Goal: Check status

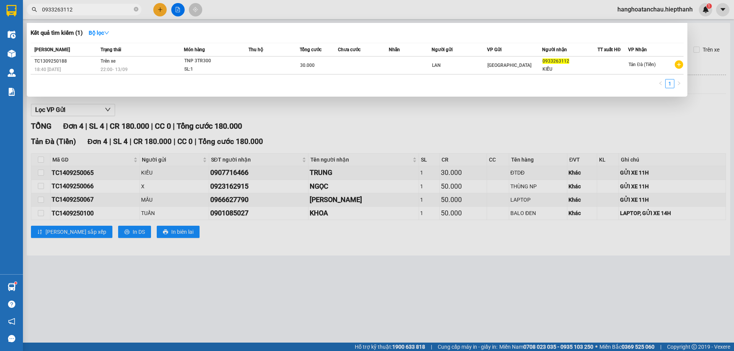
click at [230, 17] on div at bounding box center [367, 175] width 734 height 351
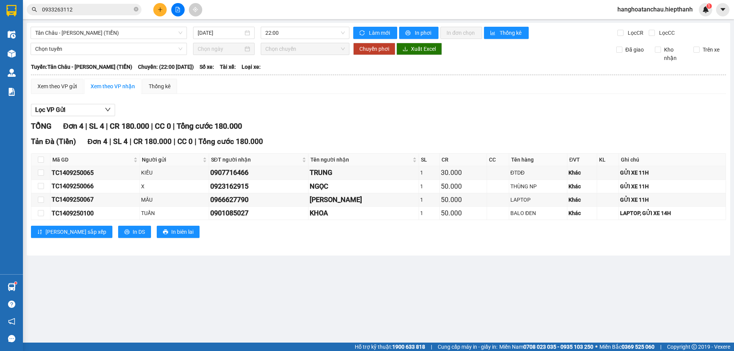
click at [111, 7] on input "0933263112" at bounding box center [87, 9] width 90 height 8
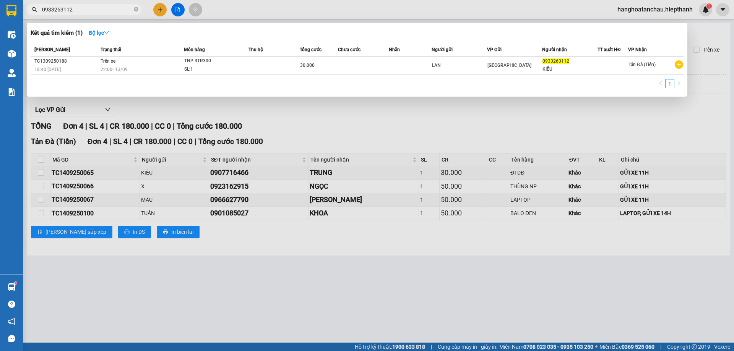
click at [111, 7] on input "0933263112" at bounding box center [87, 9] width 90 height 8
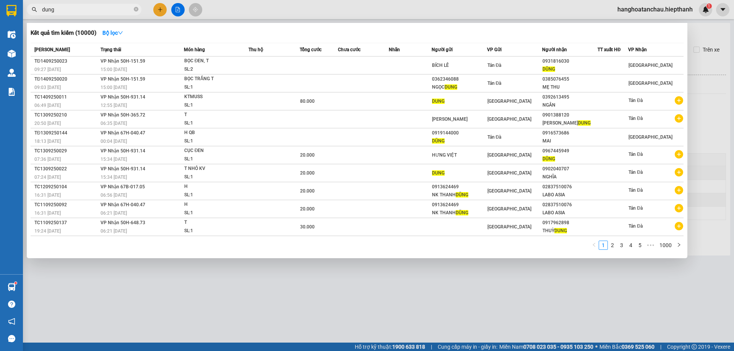
type input "dung"
click at [421, 3] on div at bounding box center [367, 175] width 734 height 351
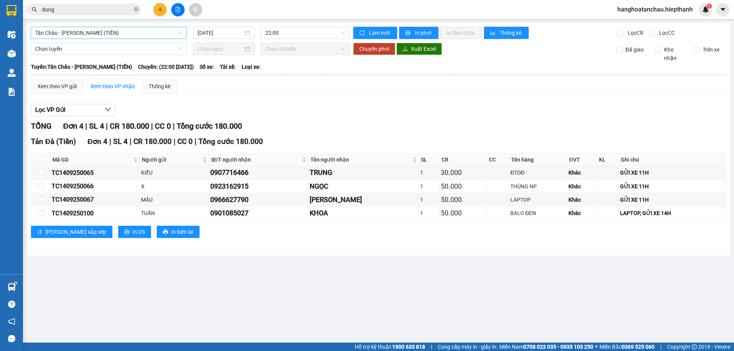
click at [132, 35] on span "Tân Châu - [PERSON_NAME] (TIỀN)" at bounding box center [108, 32] width 147 height 11
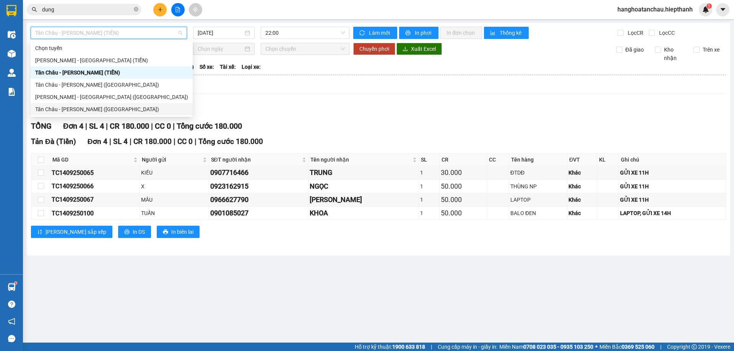
click at [111, 111] on div "Tân Châu - [PERSON_NAME] ([GEOGRAPHIC_DATA])" at bounding box center [111, 109] width 153 height 8
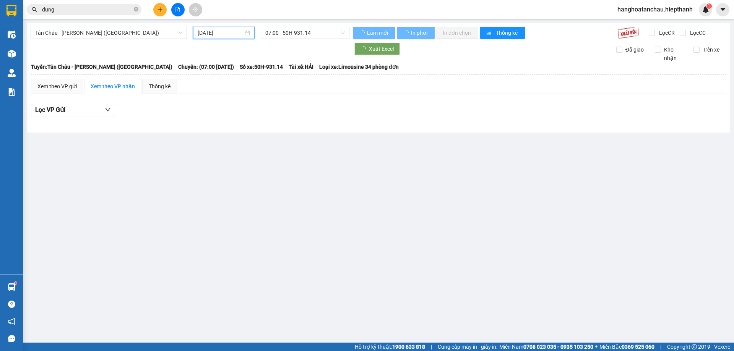
click at [224, 32] on input "[DATE]" at bounding box center [221, 33] width 46 height 8
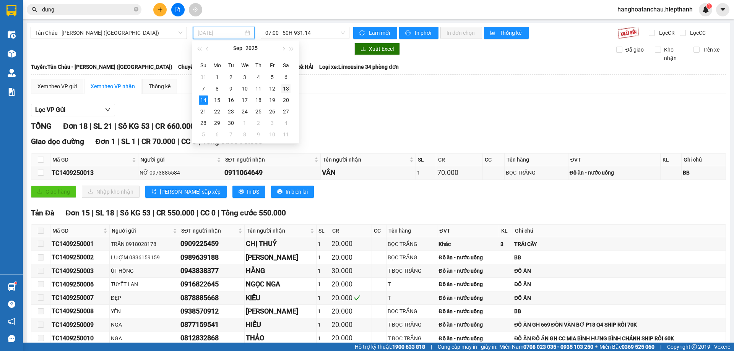
click at [280, 88] on td "13" at bounding box center [286, 88] width 14 height 11
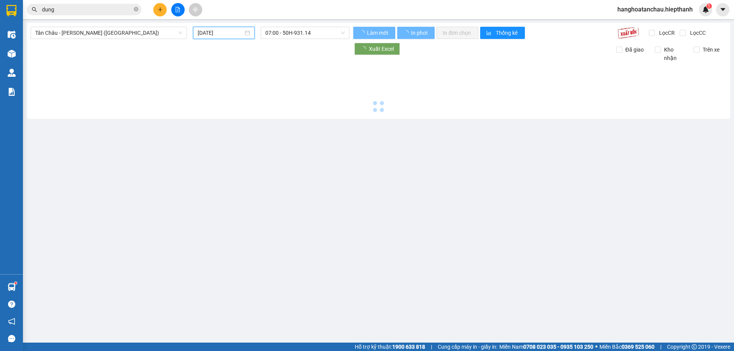
type input "[DATE]"
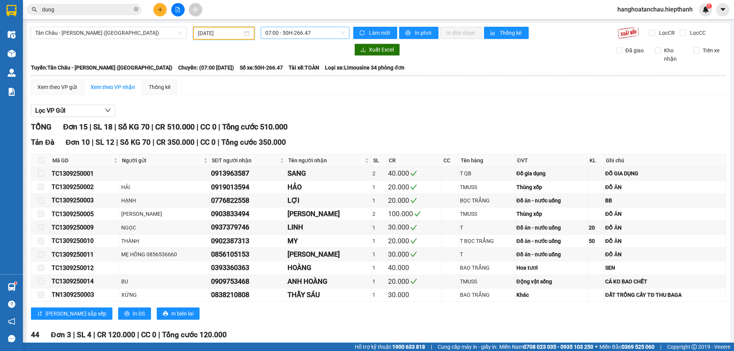
click at [315, 33] on span "07:00 - 50H-266.47" at bounding box center [305, 32] width 80 height 11
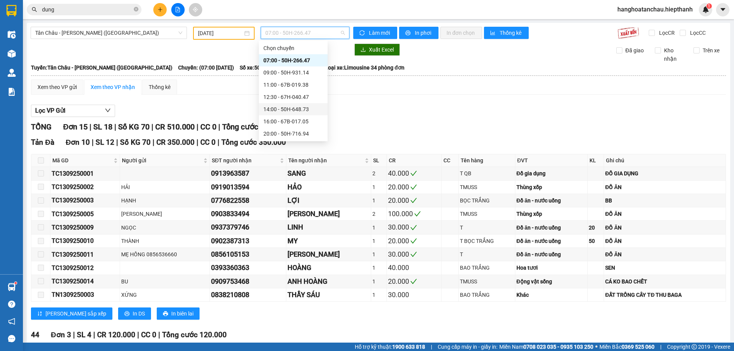
scroll to position [37, 0]
click at [304, 99] on div "20:00 - 50H-716.94" at bounding box center [293, 97] width 60 height 8
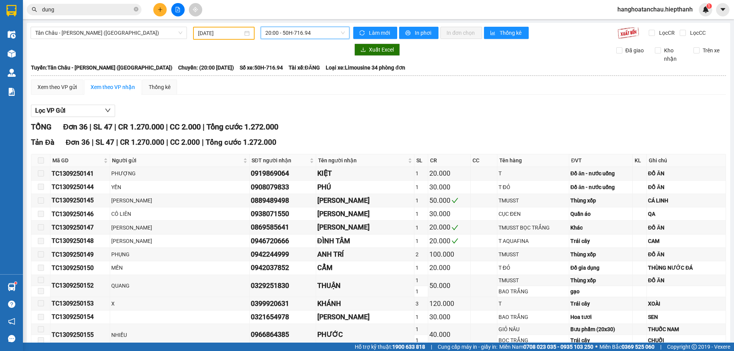
click at [291, 30] on span "20:00 - 50H-716.94" at bounding box center [305, 32] width 80 height 11
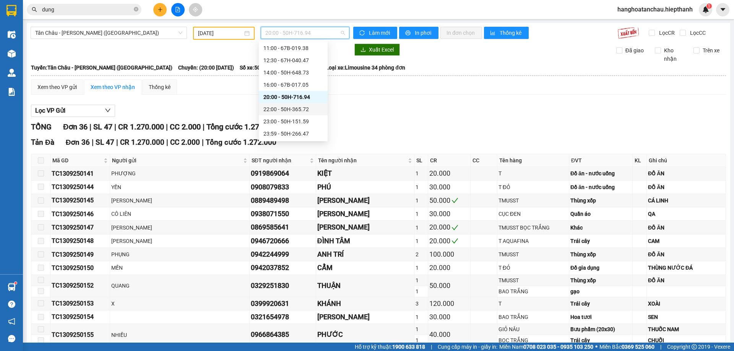
click at [297, 109] on div "22:00 - 50H-365.72" at bounding box center [293, 109] width 60 height 8
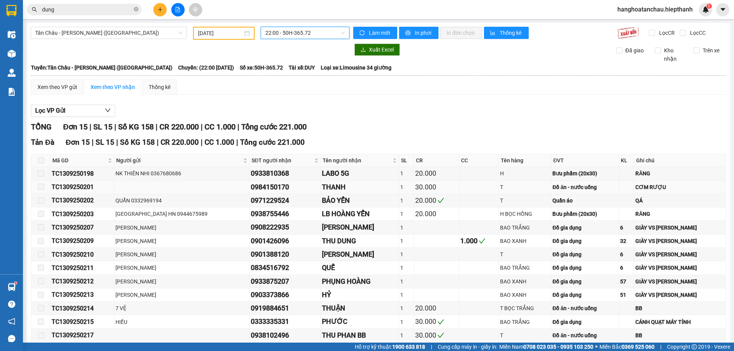
scroll to position [66, 0]
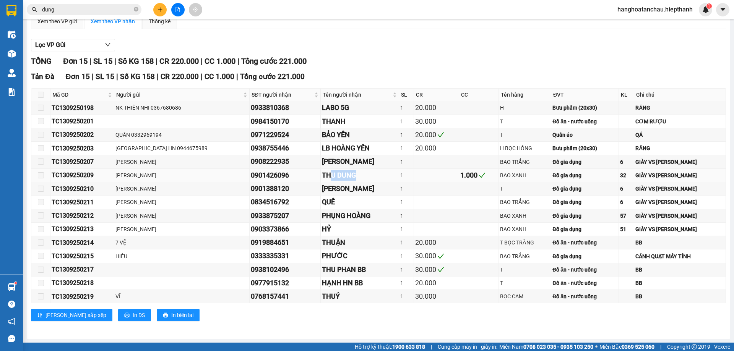
drag, startPoint x: 346, startPoint y: 181, endPoint x: 303, endPoint y: 182, distance: 43.6
click at [321, 182] on td "THU DUNG" at bounding box center [360, 175] width 79 height 13
click at [331, 210] on td "PHỤNG HOÀNG" at bounding box center [360, 216] width 79 height 13
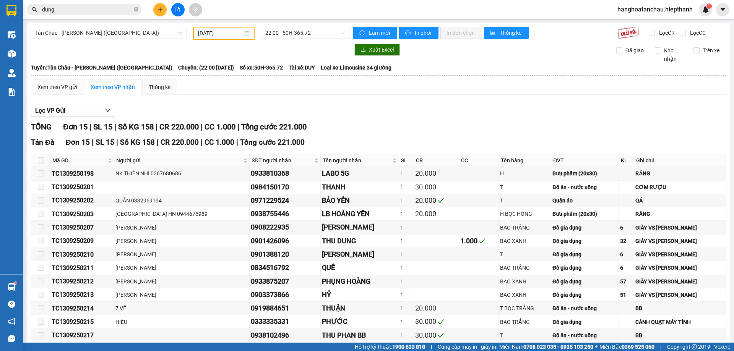
click at [275, 25] on div "[GEOGRAPHIC_DATA] - [GEOGRAPHIC_DATA] (Giường) [DATE] 22:00 - 50H-365.72 Làm mớ…" at bounding box center [379, 214] width 704 height 382
click at [277, 29] on span "22:00 - 50H-365.72" at bounding box center [305, 32] width 80 height 11
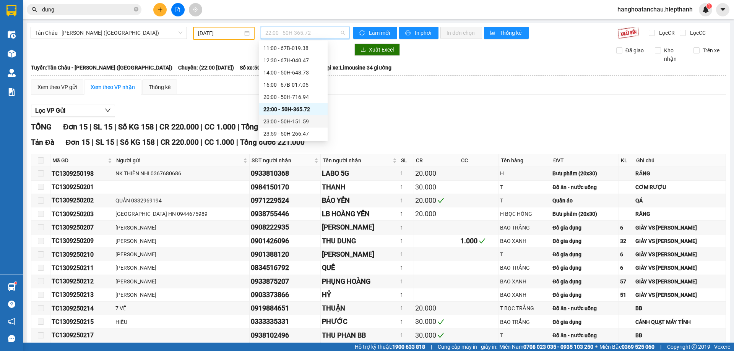
click at [291, 120] on div "23:00 - 50H-151.59" at bounding box center [293, 121] width 60 height 8
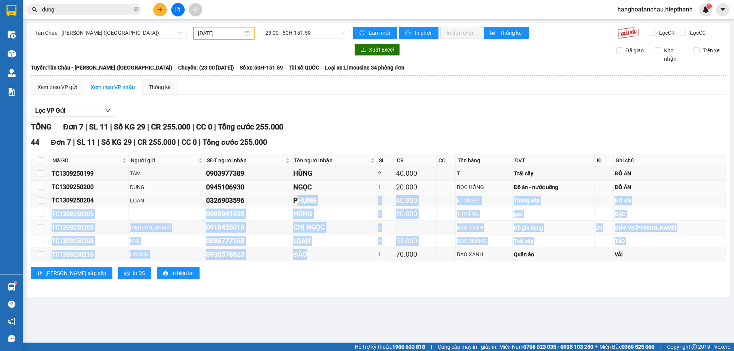
drag, startPoint x: 321, startPoint y: 255, endPoint x: 295, endPoint y: 192, distance: 68.2
click at [295, 193] on tbody "TC1309250199 TÁM 0903977389 HÙNG 2 40.000 T Trái cây ĐỒ ĂN TC1309250200 DUNG 09…" at bounding box center [378, 214] width 695 height 94
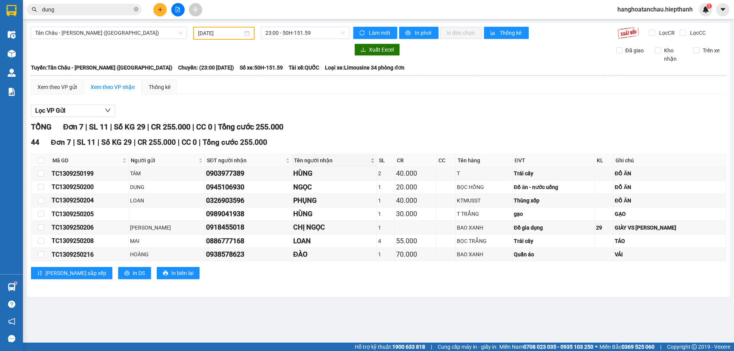
click at [308, 158] on span "Tên người nhận" at bounding box center [331, 160] width 75 height 8
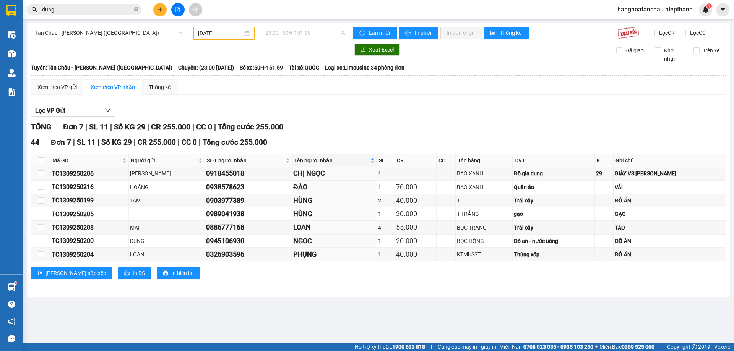
click at [300, 31] on span "23:00 - 50H-151.59" at bounding box center [305, 32] width 80 height 11
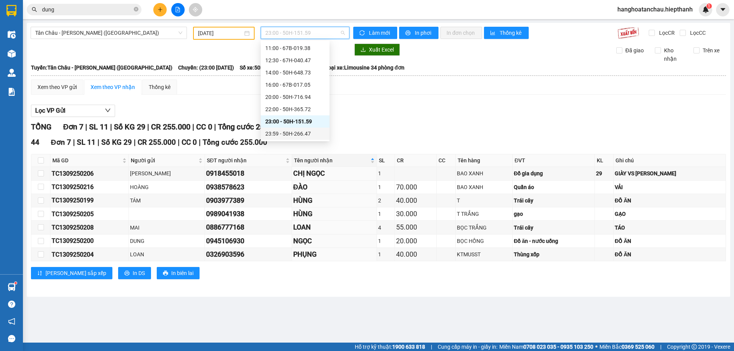
click at [301, 136] on div "23:59 - 50H-266.47" at bounding box center [295, 134] width 60 height 8
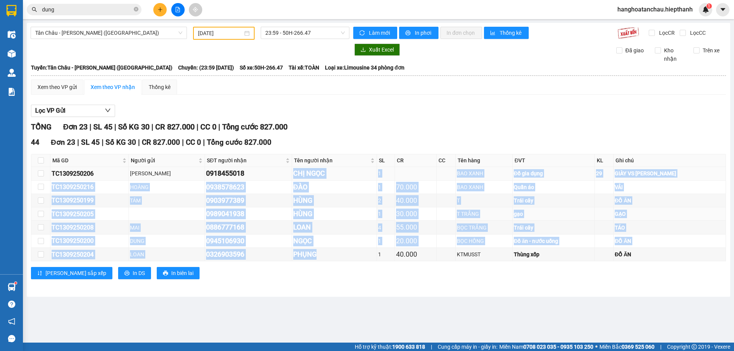
drag, startPoint x: 323, startPoint y: 257, endPoint x: 290, endPoint y: 176, distance: 88.3
click at [290, 177] on tbody "TC1309250206 HÙNG ĐÀO 0918455018 CHỊ NGỌC 1 BAO XANH Đồ gia dụng 29 GIÀY VS HÙN…" at bounding box center [378, 214] width 695 height 94
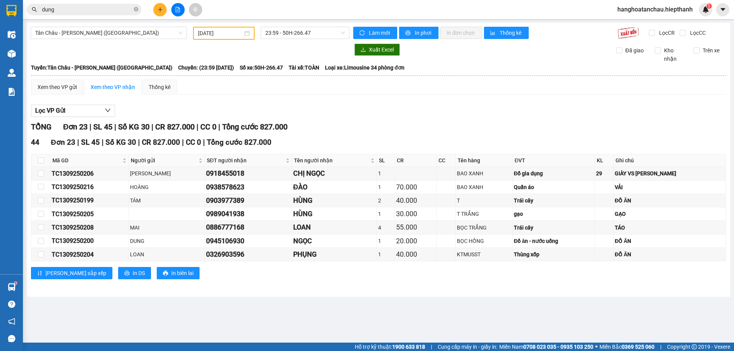
click at [325, 127] on div "TỔNG Đơn 23 | SL 45 | Số KG 30 | CR 827.000 | CC 0 | Tổng cước 827.000" at bounding box center [378, 127] width 695 height 12
click at [303, 24] on div "[GEOGRAPHIC_DATA] - [GEOGRAPHIC_DATA] (Giường) [DATE] 23:59 - 50H-266.47 Làm mớ…" at bounding box center [379, 160] width 704 height 274
click at [302, 37] on span "23:59 - 50H-266.47" at bounding box center [305, 32] width 80 height 11
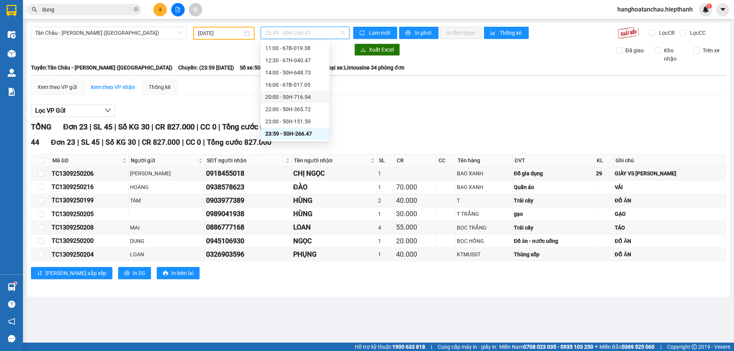
click at [298, 99] on div "20:00 - 50H-716.94" at bounding box center [295, 97] width 60 height 8
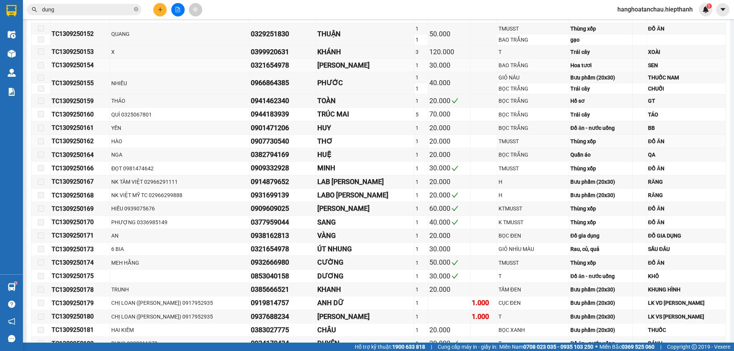
scroll to position [367, 0]
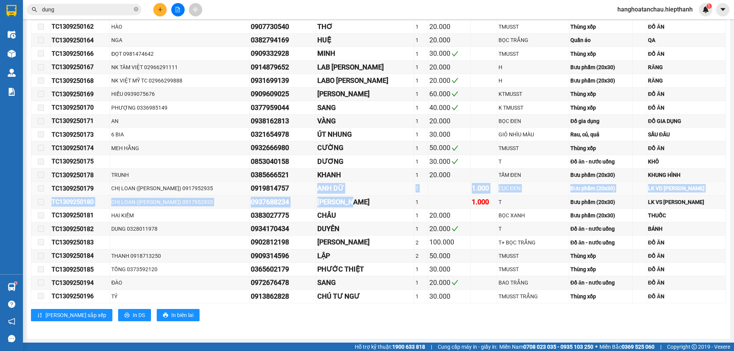
drag, startPoint x: 363, startPoint y: 202, endPoint x: 307, endPoint y: 188, distance: 58.1
click at [307, 188] on tbody "TC1309250141 PHƯỢNG 0919869064 KIỆT 1 20.000 T Đồ ăn - nước uống ĐỒ ĂN TC130925…" at bounding box center [378, 51] width 695 height 503
click at [363, 206] on div "[PERSON_NAME]" at bounding box center [365, 202] width 96 height 11
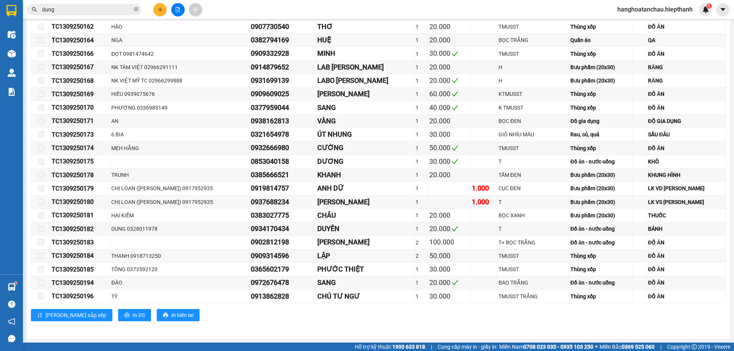
click at [74, 3] on div "Kết quả tìm kiếm ( 10000 ) Bộ lọc Mã ĐH Trạng thái Món hàng Thu hộ Tổng cước Ch…" at bounding box center [74, 9] width 149 height 13
click at [76, 12] on input "dung" at bounding box center [87, 9] width 90 height 8
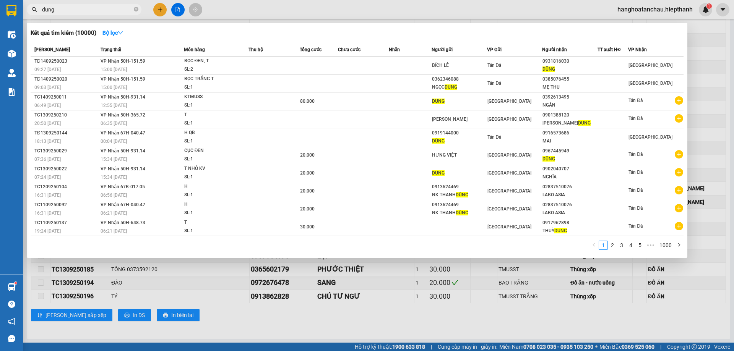
click at [78, 11] on input "dung" at bounding box center [87, 9] width 90 height 8
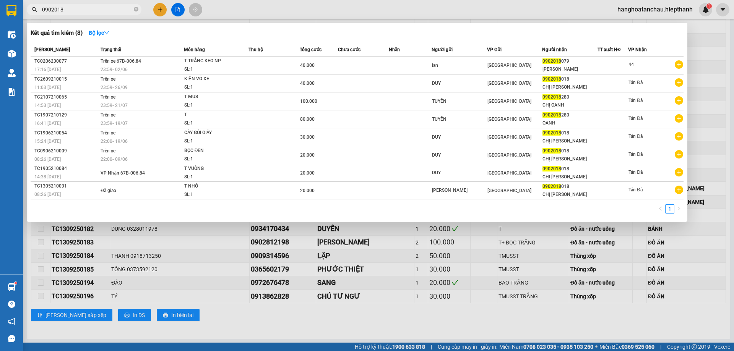
click at [110, 11] on input "0902018" at bounding box center [87, 9] width 90 height 8
click at [110, 14] on span "0902018" at bounding box center [84, 9] width 115 height 11
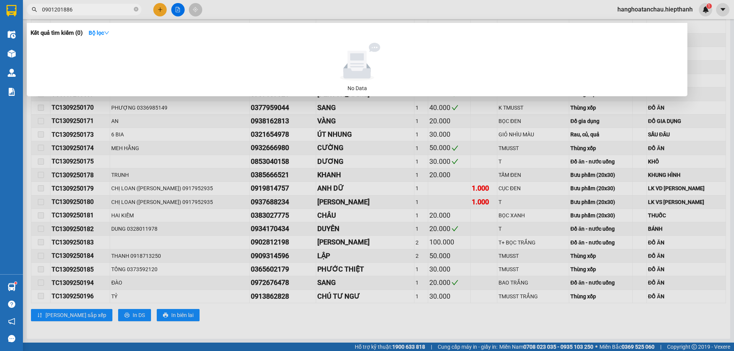
click at [97, 10] on input "0901201886" at bounding box center [87, 9] width 90 height 8
click at [96, 9] on input "0901201886" at bounding box center [87, 9] width 90 height 8
click at [80, 11] on input "0901201886" at bounding box center [87, 9] width 90 height 8
type input "0901201886"
